Goal: Task Accomplishment & Management: Use online tool/utility

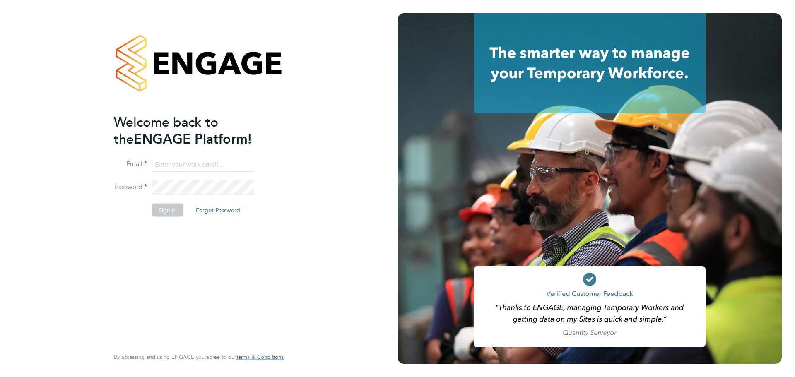
type input "sam.rees-boughton@wates.co.uk"
click at [338, 225] on div "Welcome back to the ENGAGE Platform! Email sam.rees-boughton@wates.co.uk Passwo…" at bounding box center [199, 188] width 398 height 377
click at [180, 212] on button "Sign In" at bounding box center [167, 210] width 31 height 13
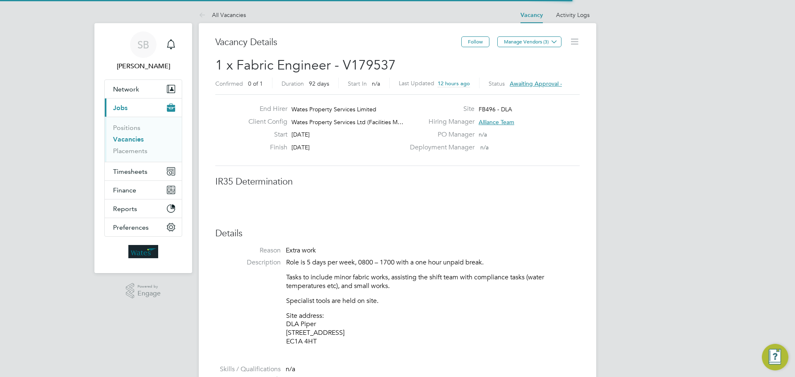
scroll to position [14, 129]
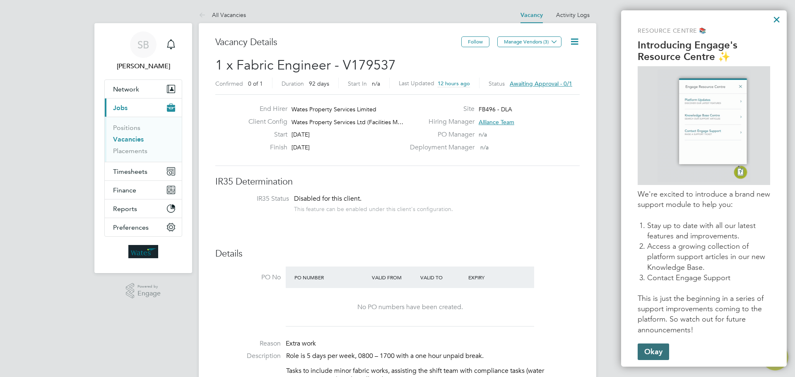
click at [651, 356] on button "Okay" at bounding box center [653, 352] width 31 height 17
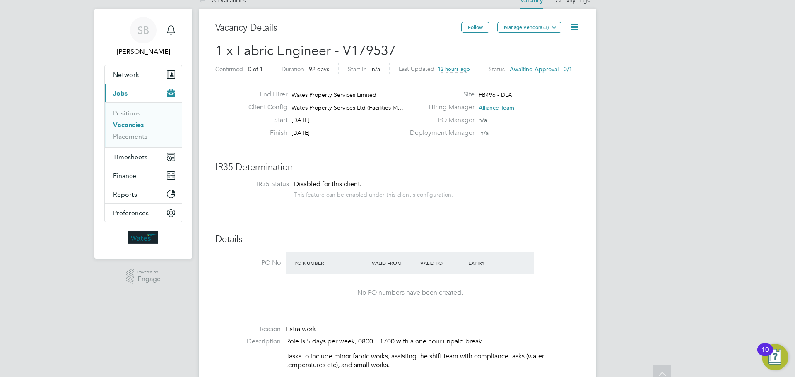
scroll to position [0, 0]
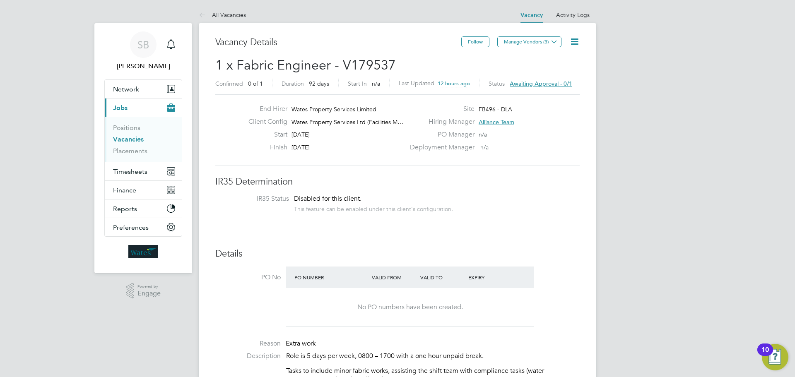
click at [541, 84] on span "Awaiting approval - 0/1" at bounding box center [541, 83] width 63 height 7
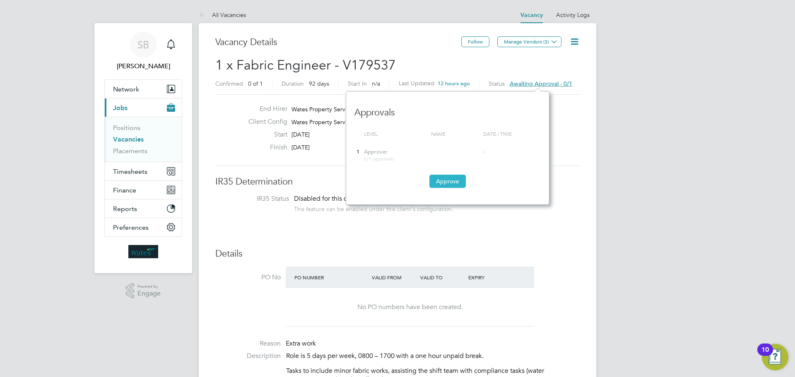
click at [456, 181] on button "Approve" at bounding box center [448, 181] width 36 height 13
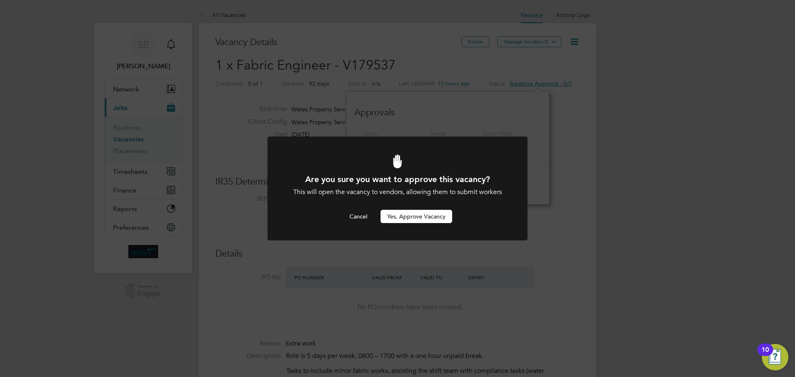
click at [408, 215] on button "Yes, Approve Vacancy" at bounding box center [417, 216] width 72 height 13
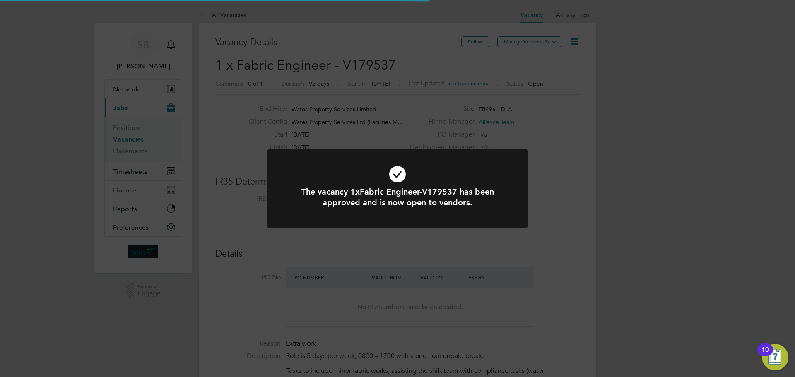
scroll to position [14, 129]
